Goal: Information Seeking & Learning: Find specific fact

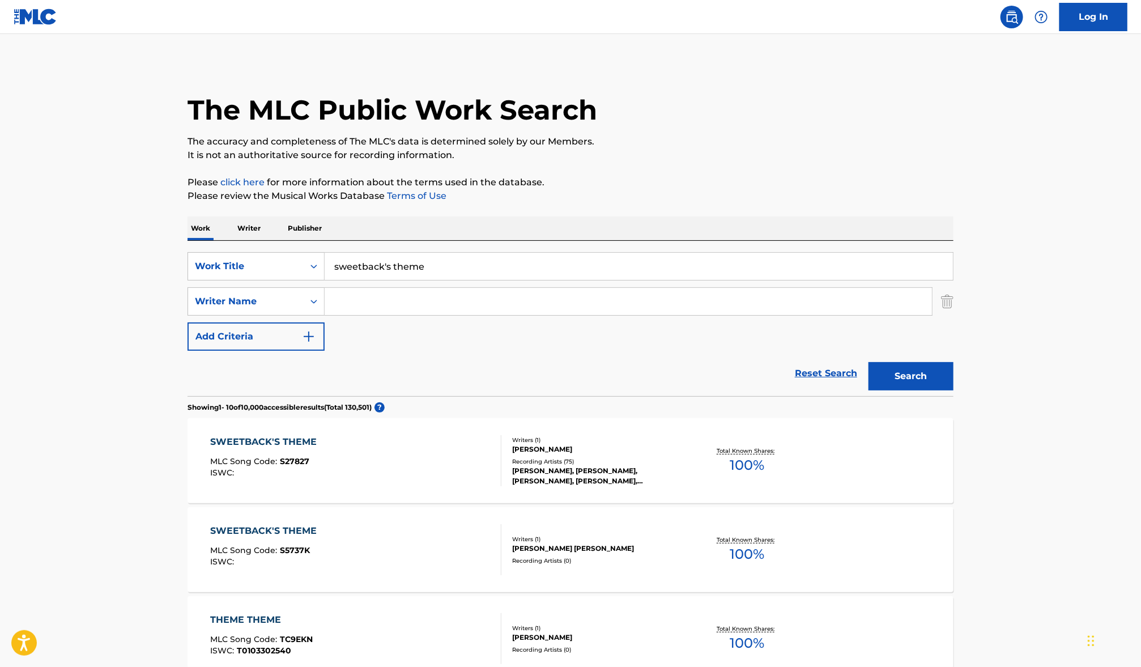
click at [421, 279] on input "sweetback's theme" at bounding box center [639, 266] width 629 height 27
click at [421, 280] on div "Search Form" at bounding box center [639, 280] width 629 height 0
click at [421, 280] on div "sweetback's theme" at bounding box center [553, 291] width 459 height 23
click at [420, 274] on input "sweetback's theme" at bounding box center [639, 266] width 629 height 27
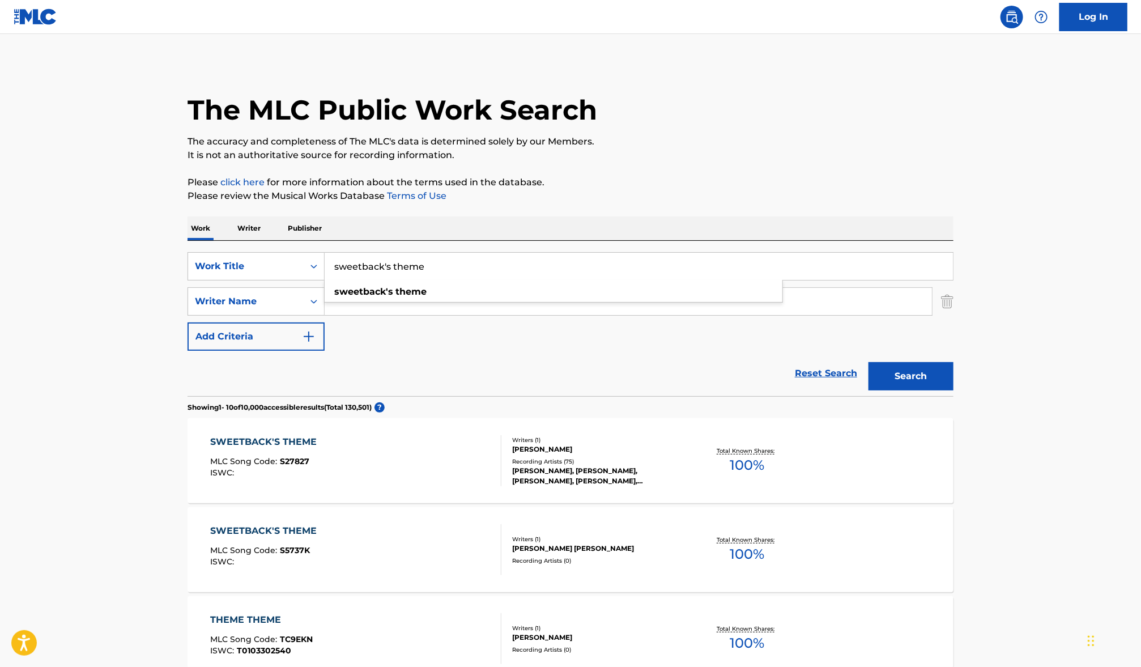
click at [420, 274] on input "sweetback's theme" at bounding box center [639, 266] width 629 height 27
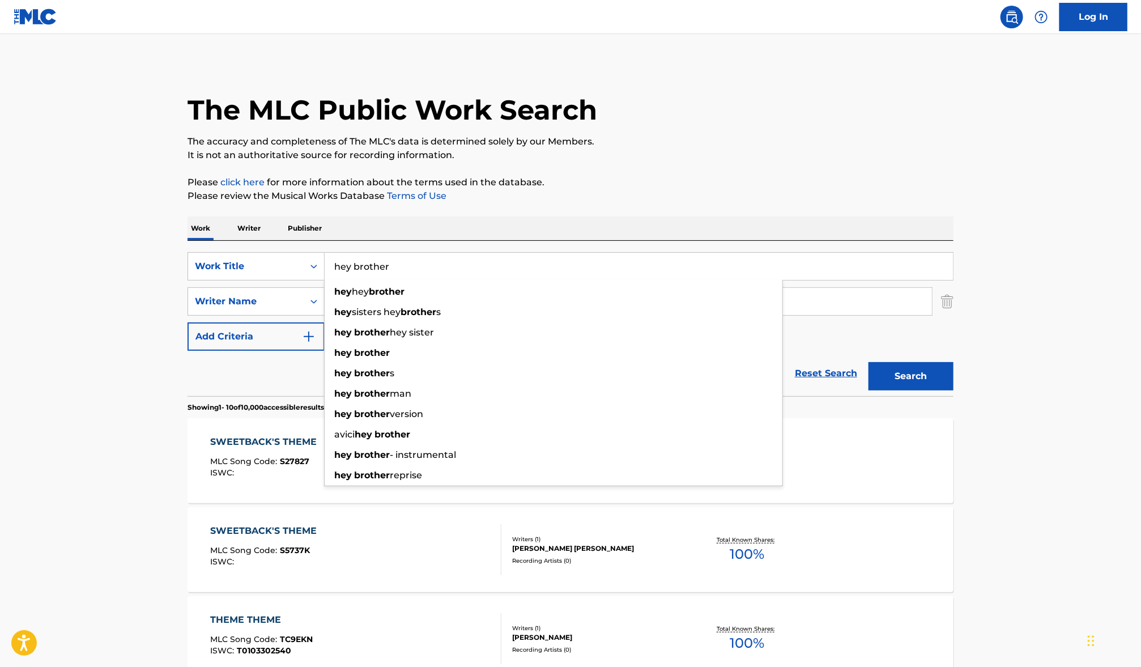
type input "hey brother"
click at [869, 362] on button "Search" at bounding box center [911, 376] width 85 height 28
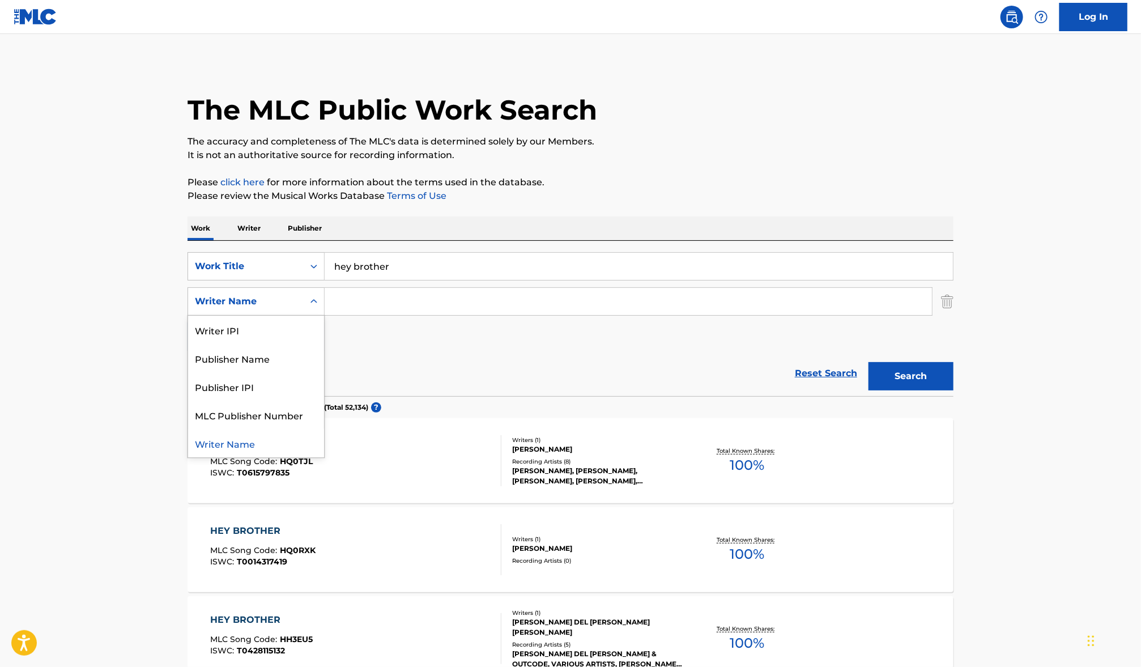
click at [295, 309] on div "Writer Name" at bounding box center [246, 302] width 116 height 22
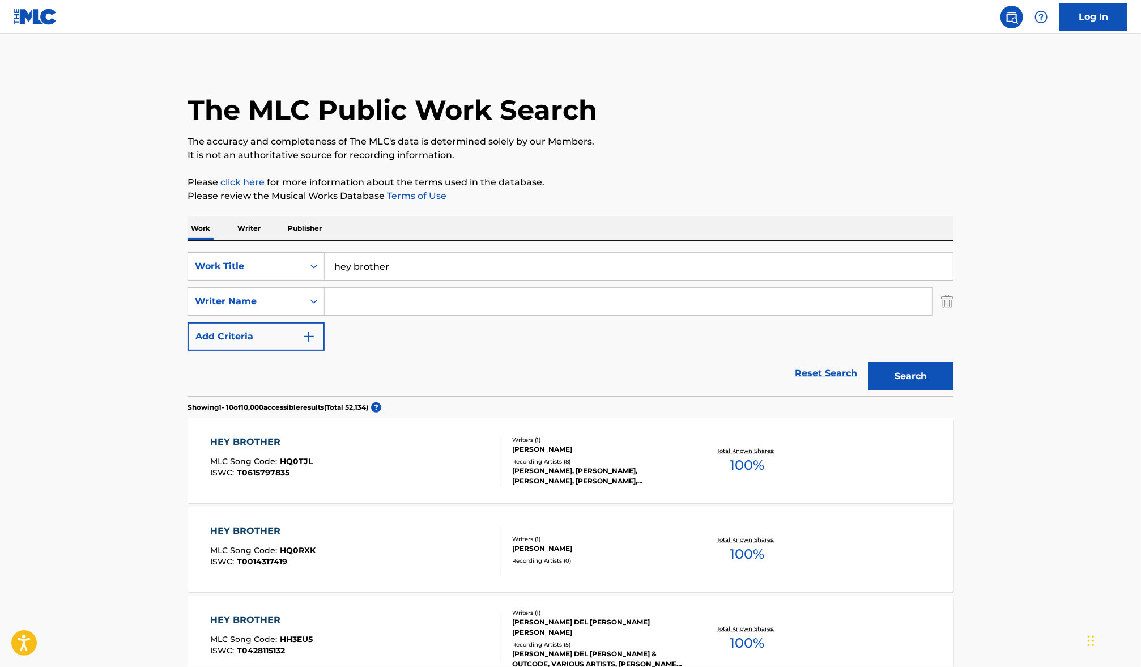
click at [390, 352] on div "Reset Search Search" at bounding box center [571, 373] width 766 height 45
click at [384, 311] on input "Search Form" at bounding box center [629, 301] width 608 height 27
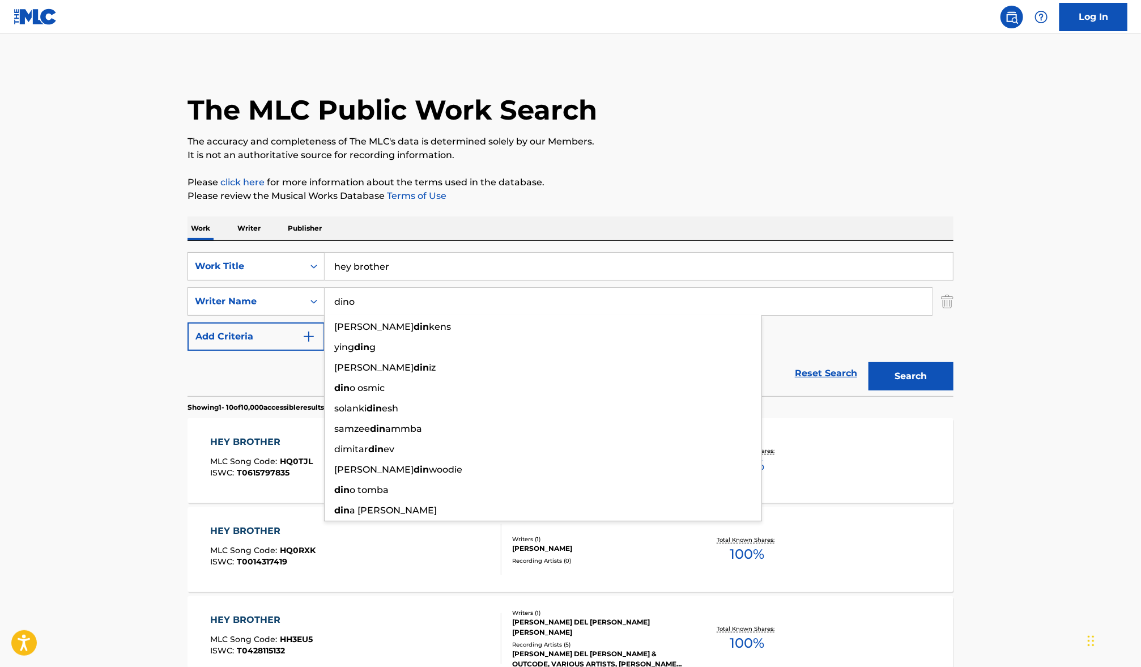
type input "dino"
click at [869, 362] on button "Search" at bounding box center [911, 376] width 85 height 28
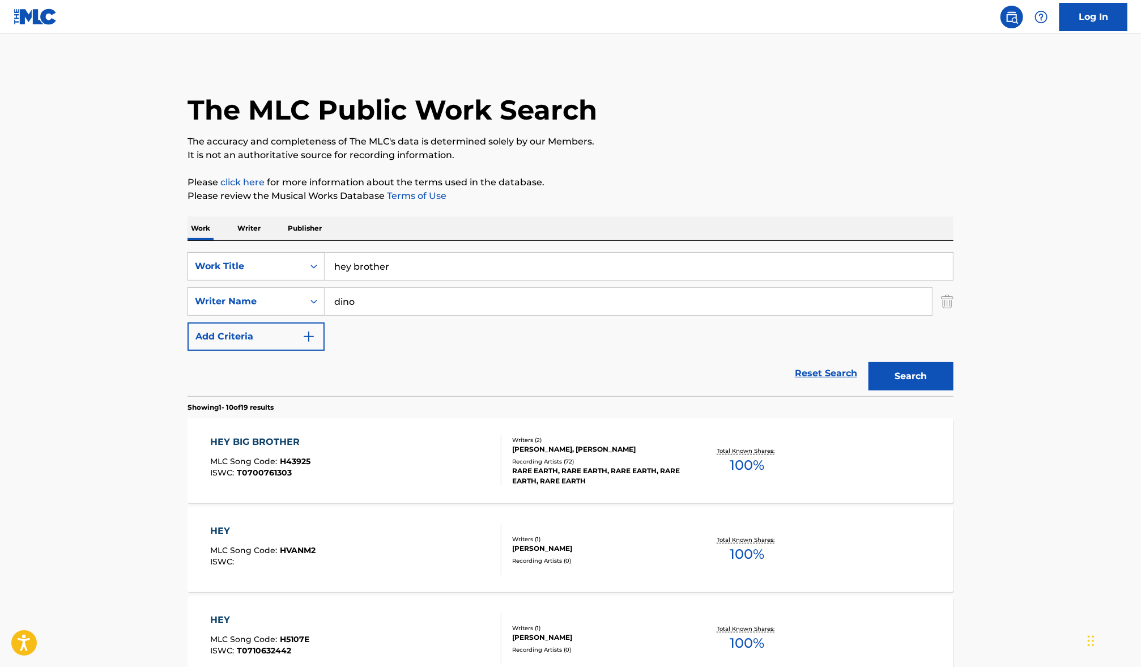
click at [603, 472] on div "RARE EARTH, RARE EARTH, RARE EARTH, RARE EARTH, RARE EARTH" at bounding box center [597, 476] width 171 height 20
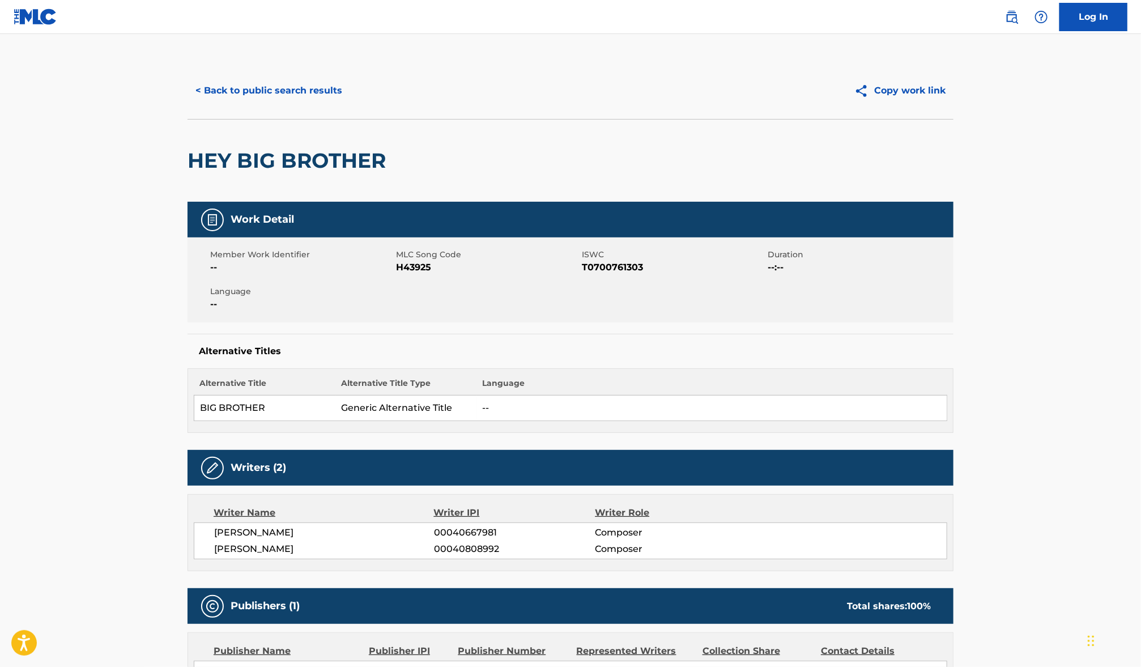
scroll to position [309, 0]
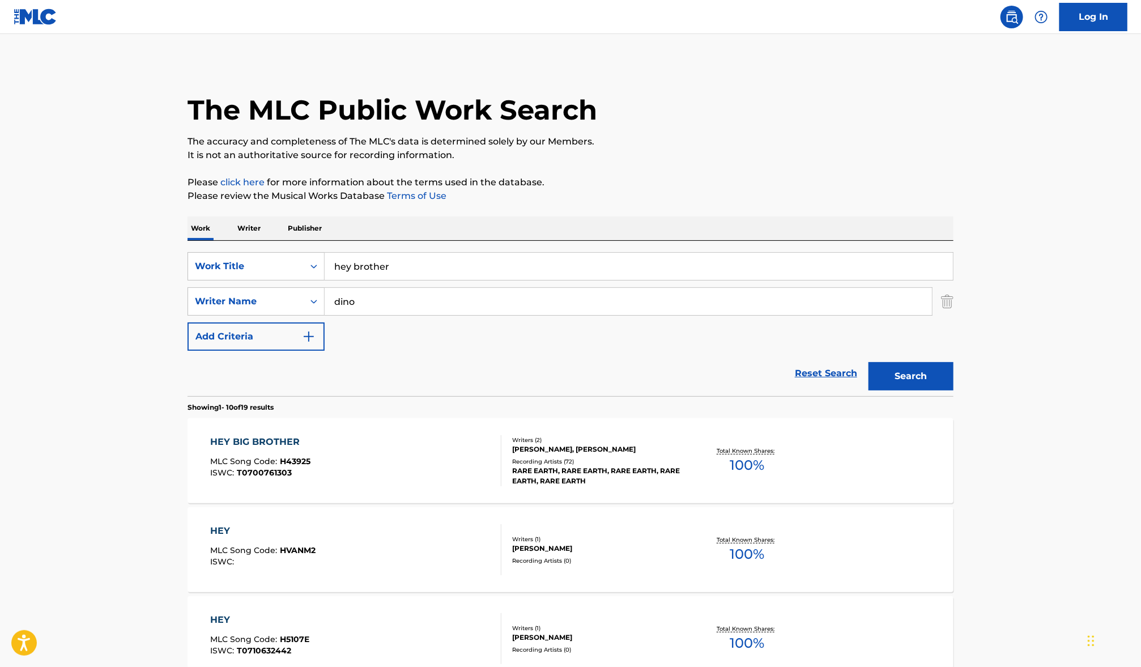
click at [391, 264] on input "hey brother" at bounding box center [639, 266] width 629 height 27
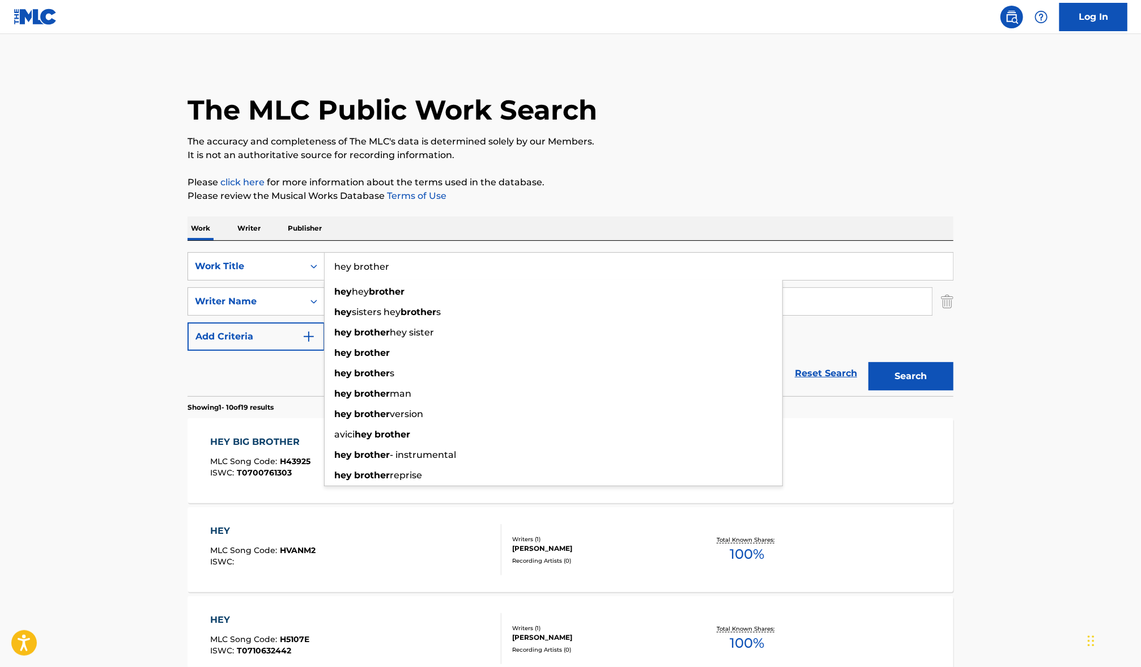
click at [391, 265] on input "hey brother" at bounding box center [639, 266] width 629 height 27
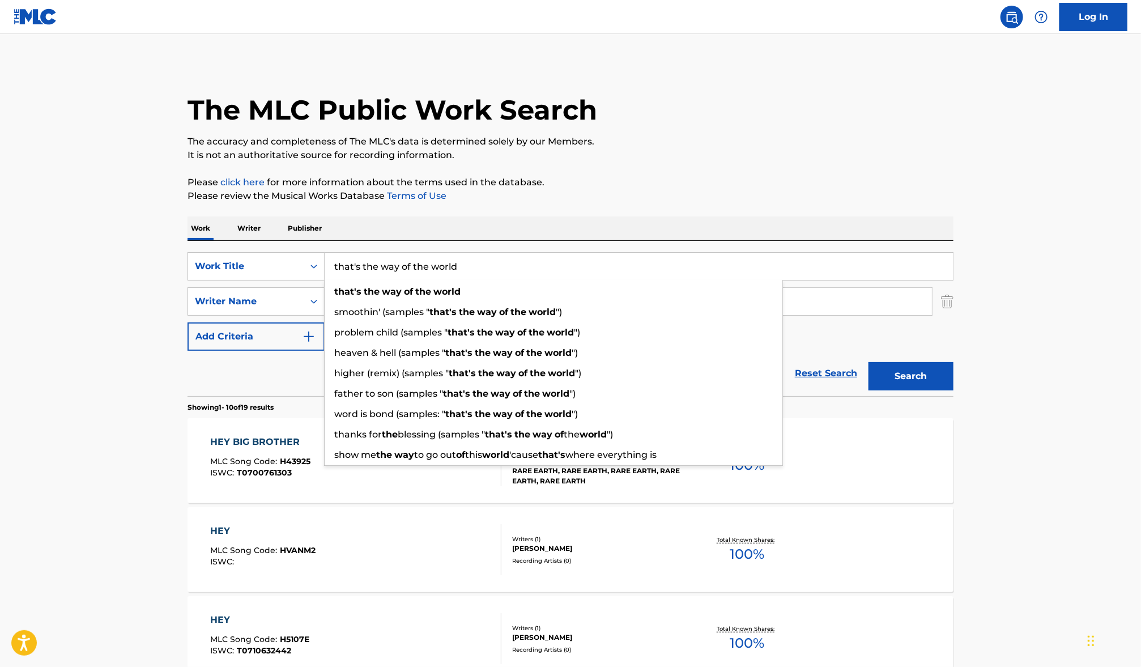
type input "that's the way of the world"
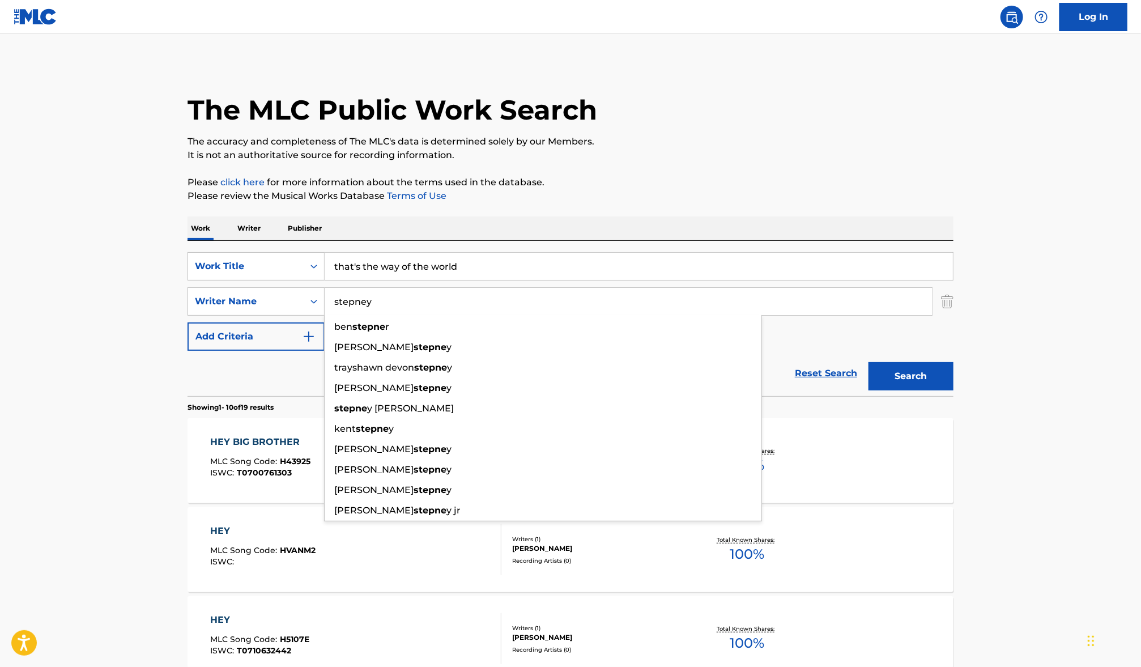
type input "stepney"
click at [869, 362] on button "Search" at bounding box center [911, 376] width 85 height 28
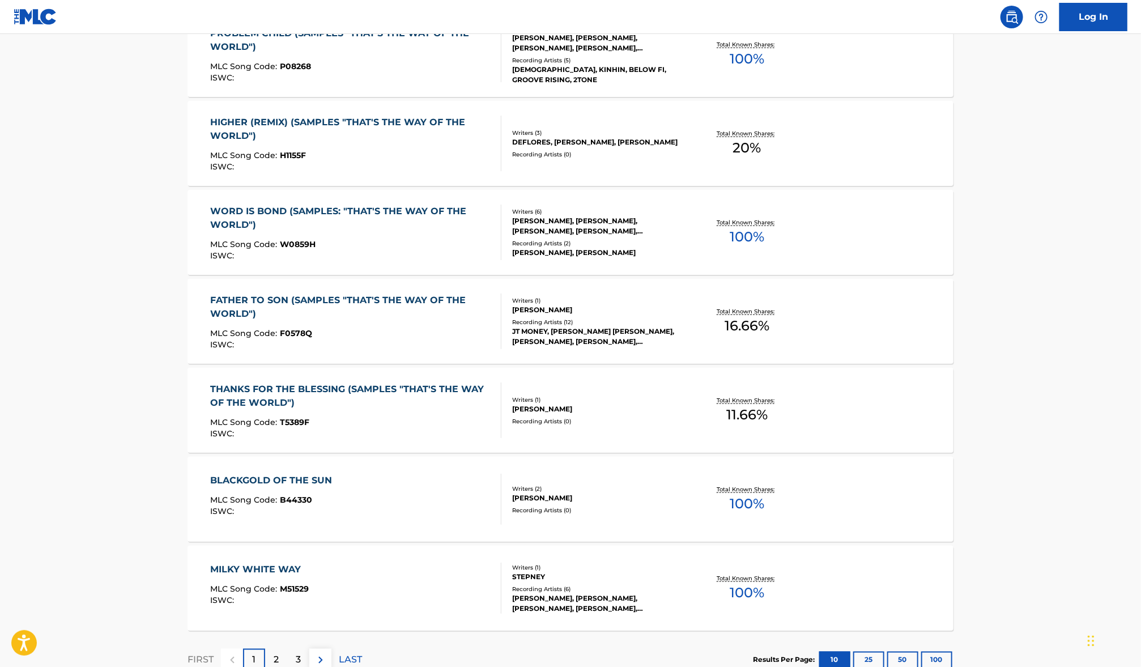
scroll to position [674, 0]
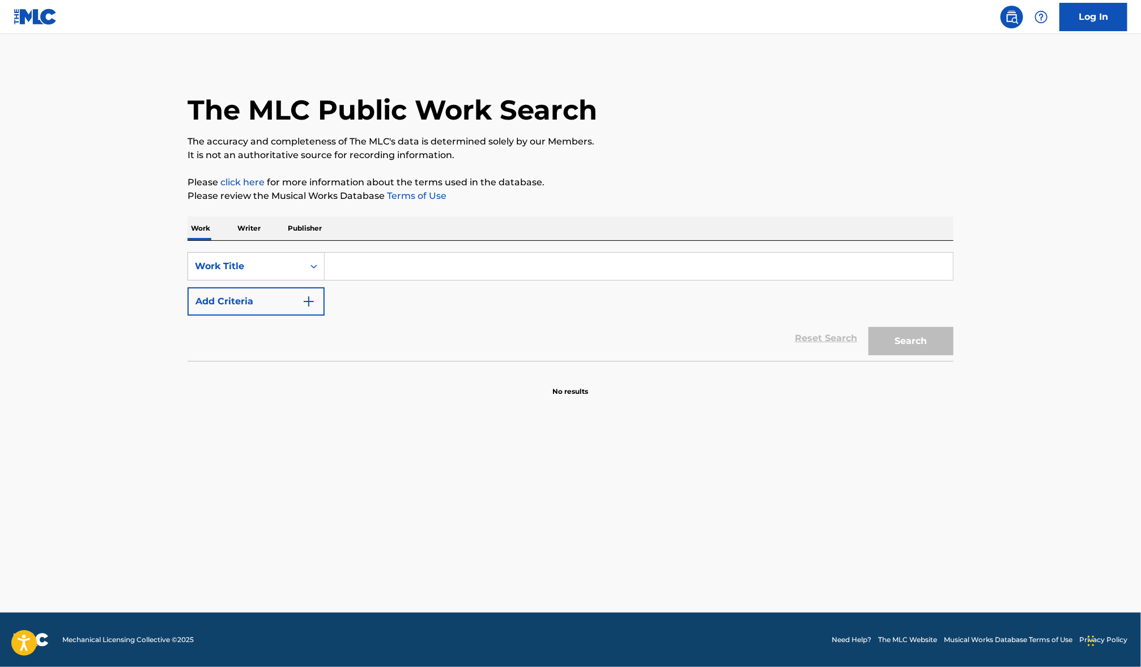
click at [392, 267] on input "Search Form" at bounding box center [639, 266] width 629 height 27
type input "h"
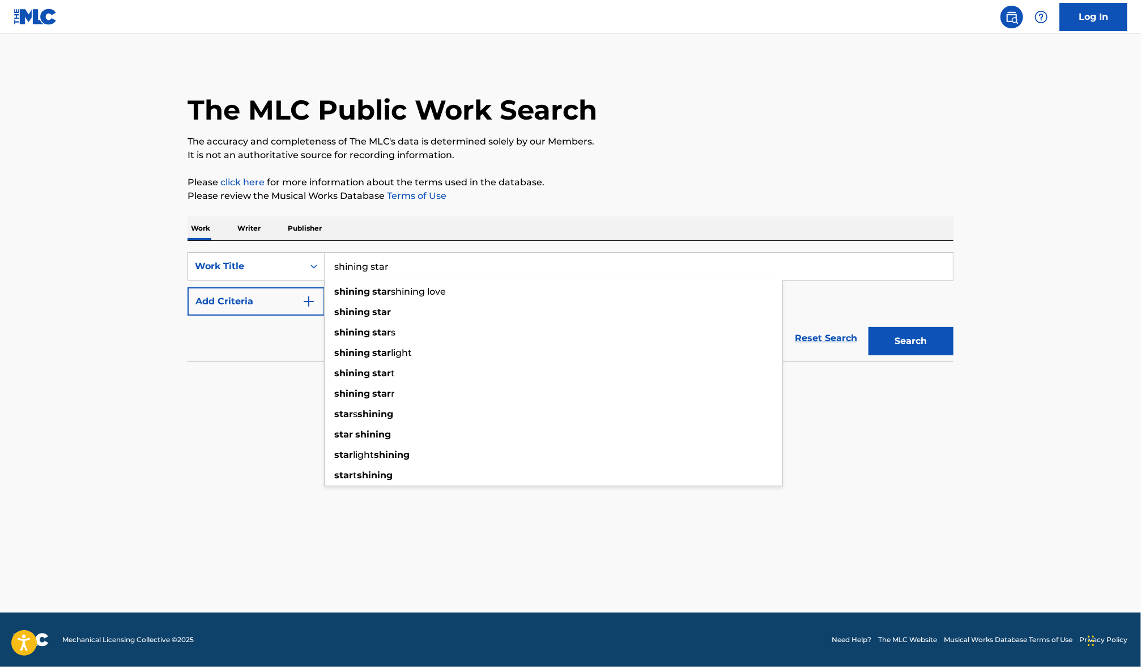
type input "shining star"
drag, startPoint x: 259, startPoint y: 309, endPoint x: 273, endPoint y: 309, distance: 13.6
click at [259, 309] on button "Add Criteria" at bounding box center [256, 301] width 137 height 28
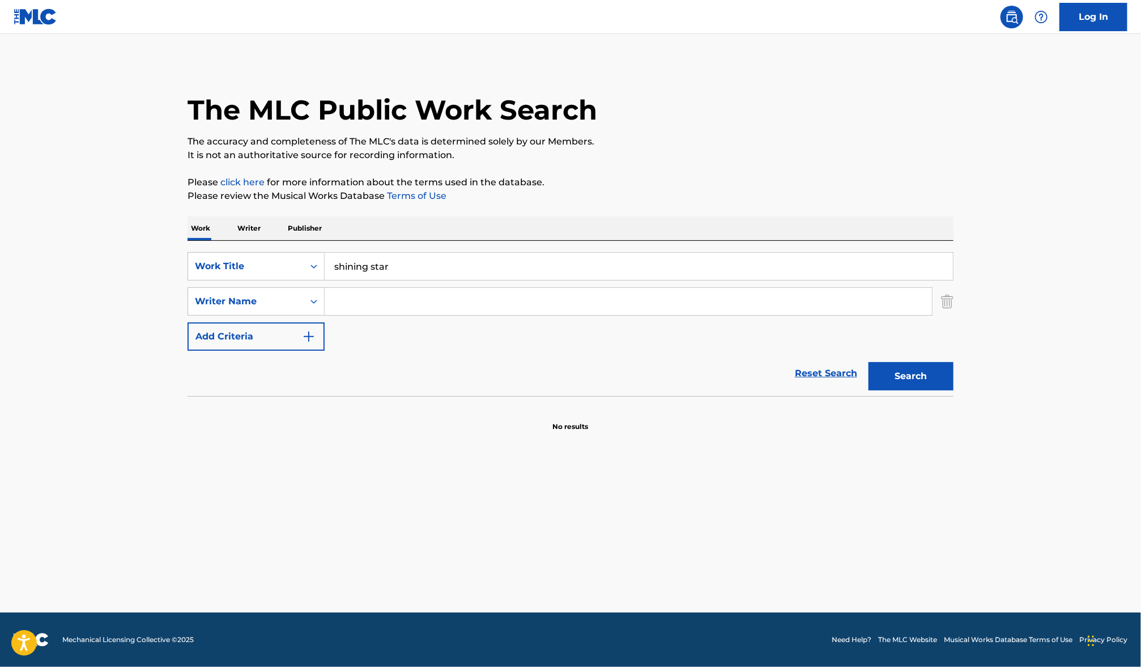
click at [349, 308] on input "Search Form" at bounding box center [629, 301] width 608 height 27
click at [869, 362] on button "Search" at bounding box center [911, 376] width 85 height 28
click at [365, 301] on input "wycleaf jean" at bounding box center [629, 301] width 608 height 27
type input "wyclef jean"
click at [869, 362] on button "Search" at bounding box center [911, 376] width 85 height 28
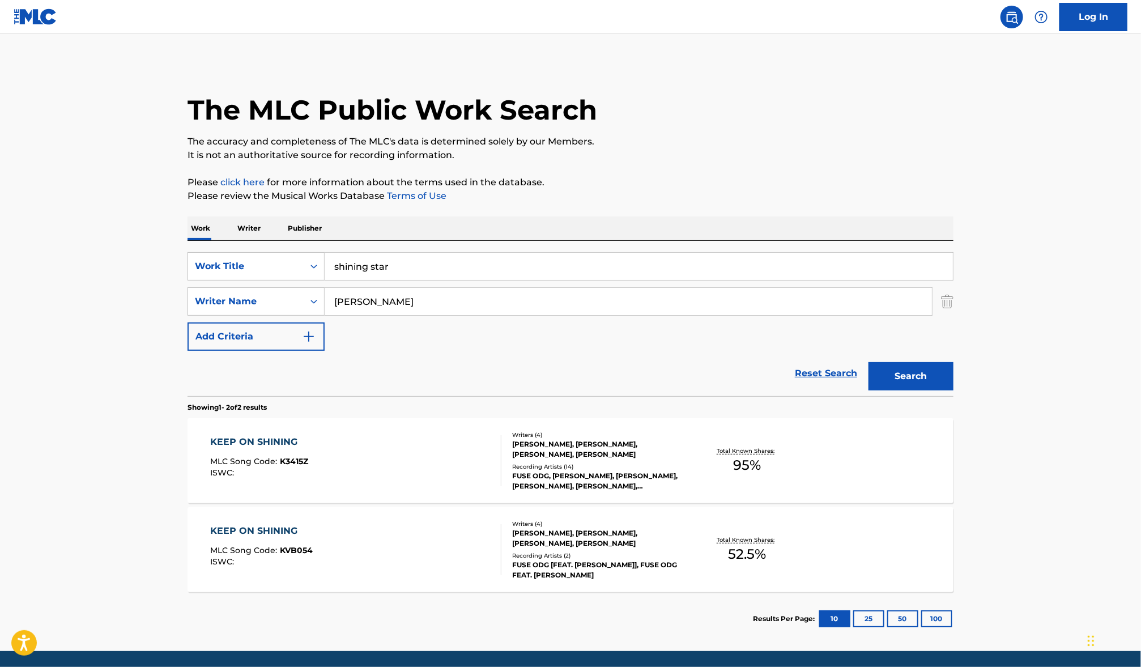
scroll to position [38, 0]
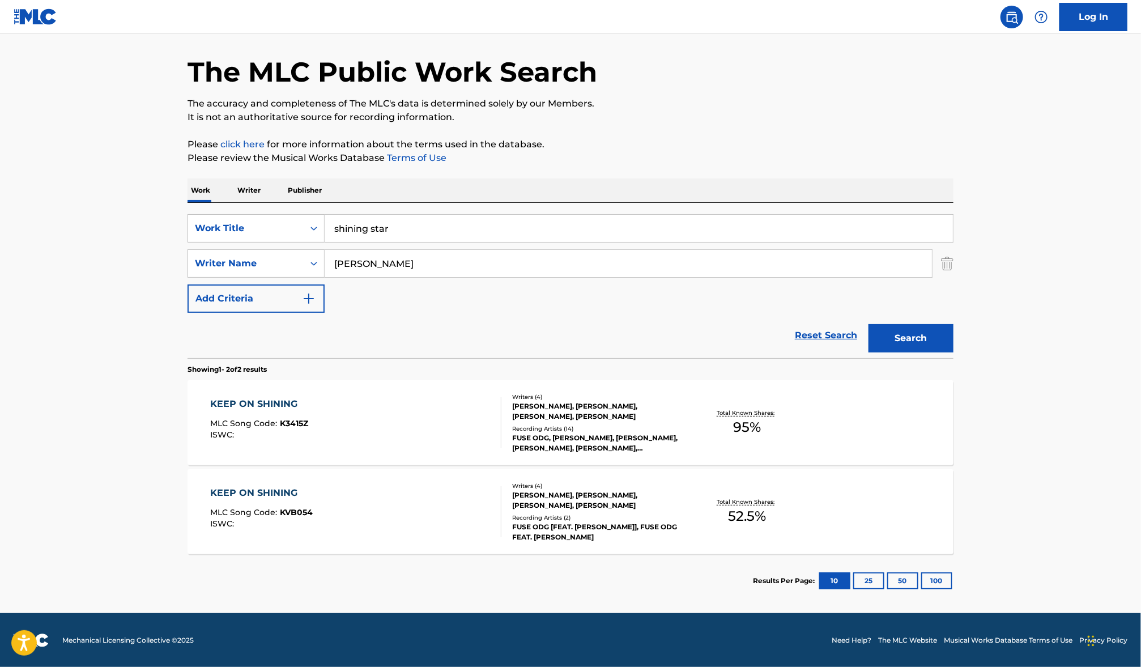
click at [401, 263] on input "wyclef jean" at bounding box center [629, 263] width 608 height 27
click at [323, 256] on div "SearchWithCriteria02e55153-a556-42a0-9469-a3c0e04c9c2a Writer Name wyclef jean" at bounding box center [571, 263] width 766 height 28
type input "jean"
click at [869, 324] on button "Search" at bounding box center [911, 338] width 85 height 28
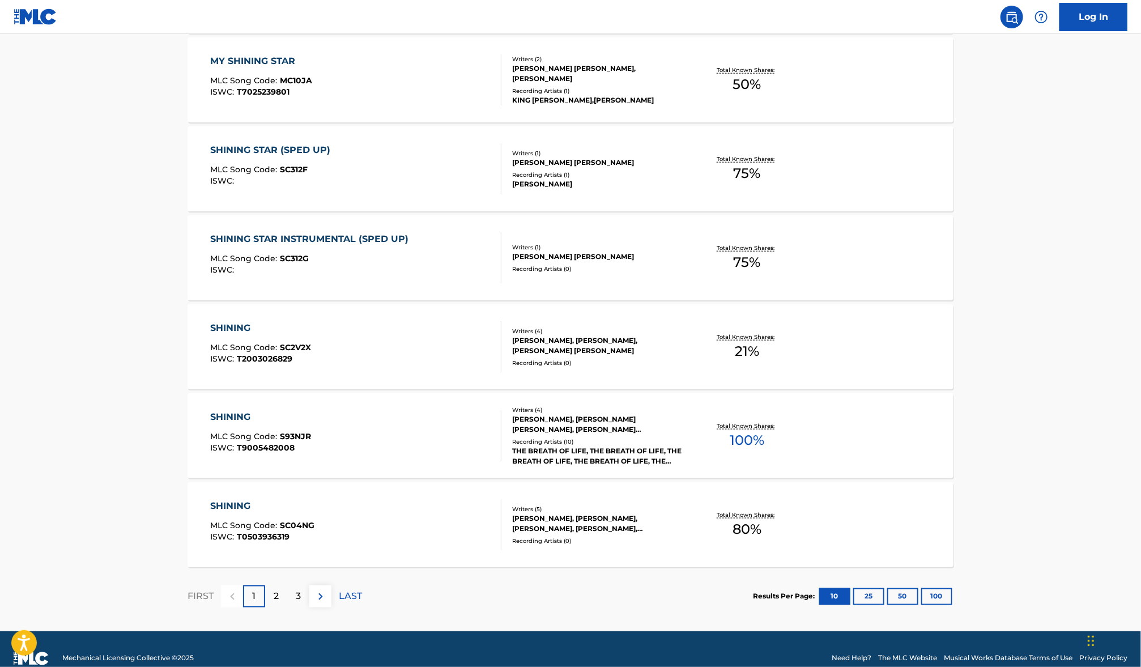
scroll to position [750, 0]
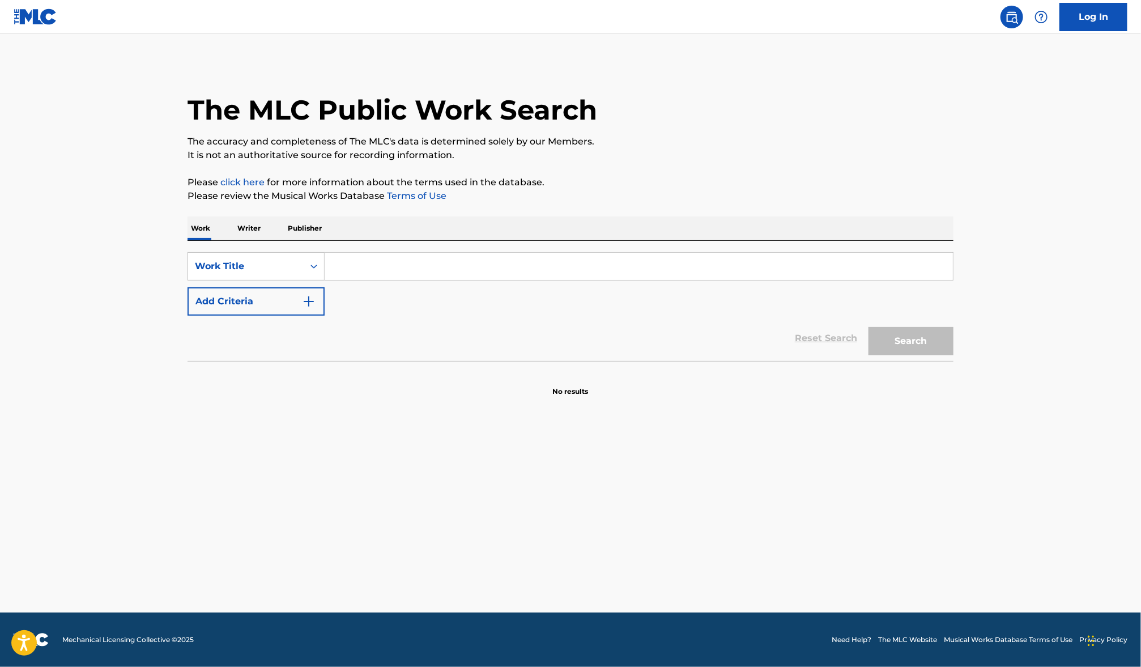
click at [363, 261] on input "Search Form" at bounding box center [639, 266] width 629 height 27
type input "sweetback's theme"
click at [869, 327] on button "Search" at bounding box center [911, 341] width 85 height 28
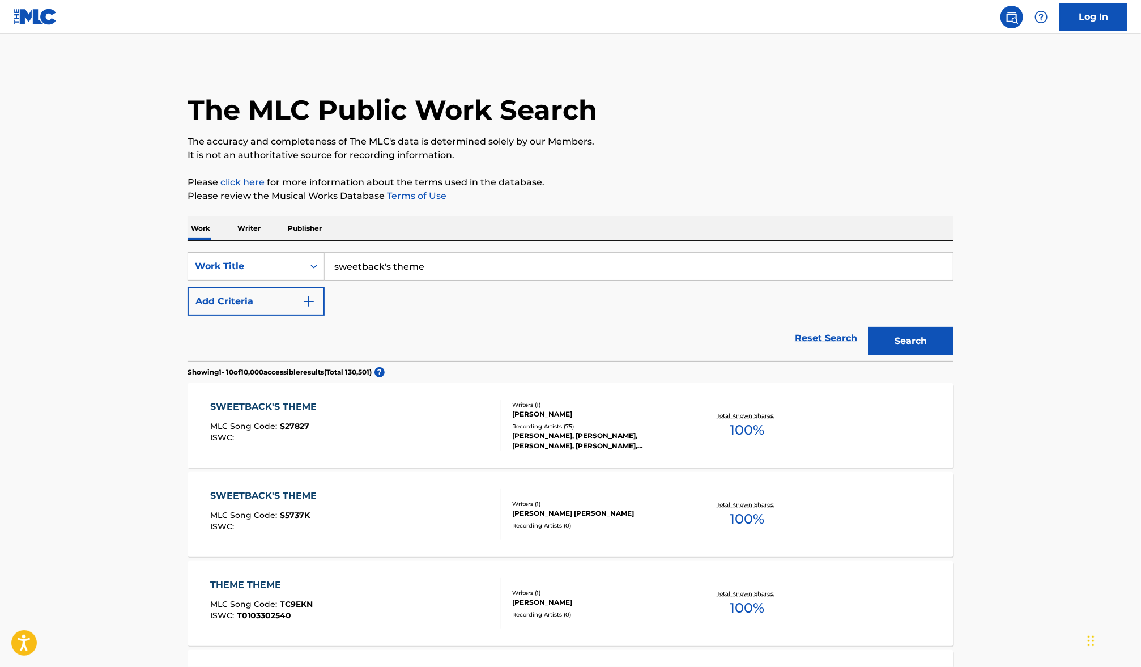
click at [669, 430] on div "Recording Artists ( 75 )" at bounding box center [597, 426] width 171 height 9
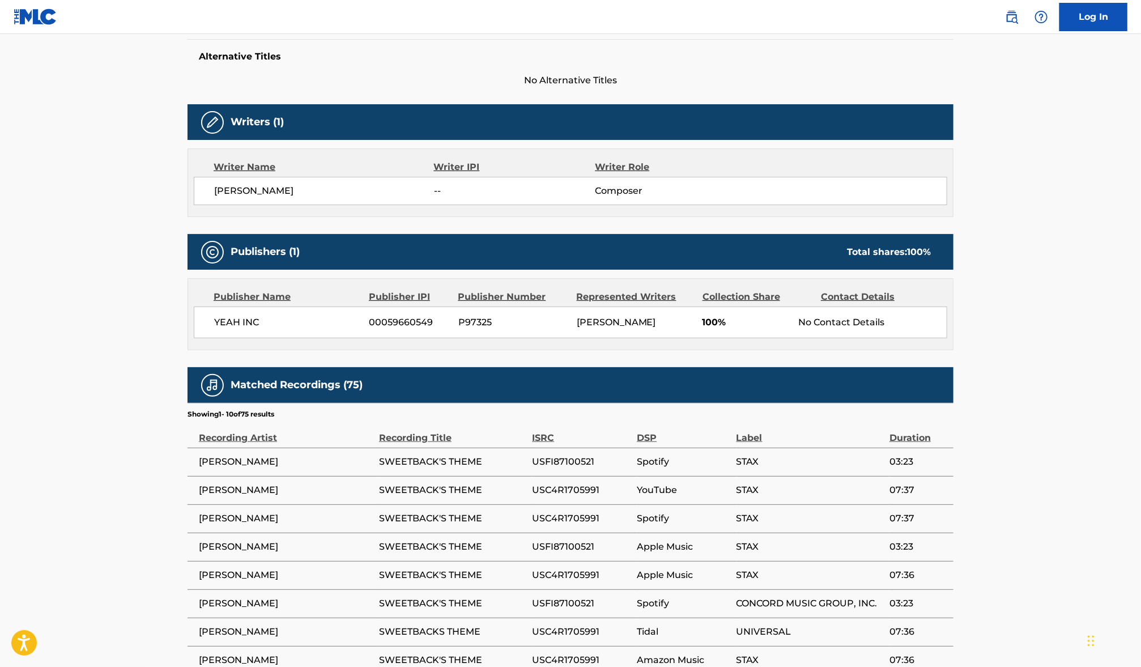
scroll to position [326, 0]
